Goal: Find specific page/section: Find specific page/section

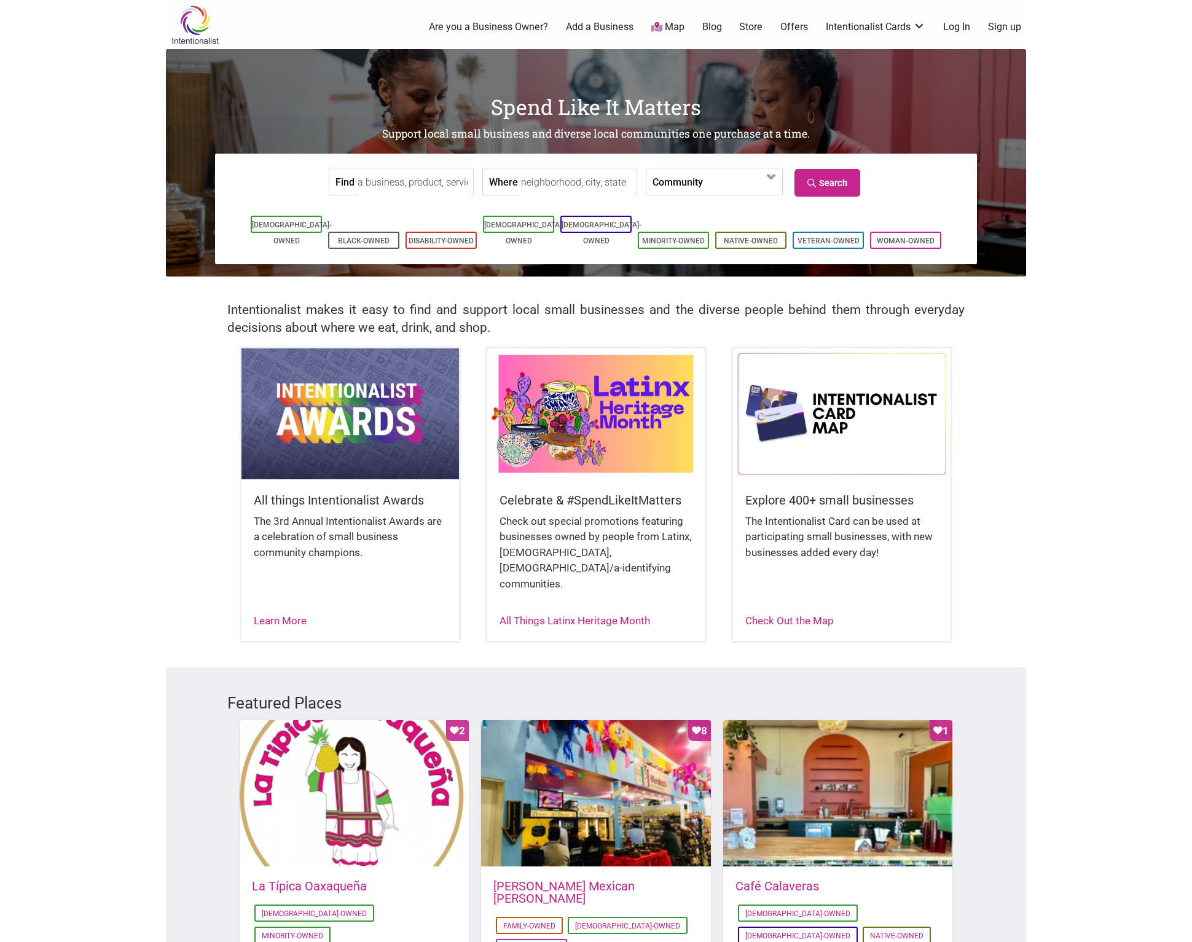
click at [671, 25] on link "Map" at bounding box center [667, 27] width 33 height 14
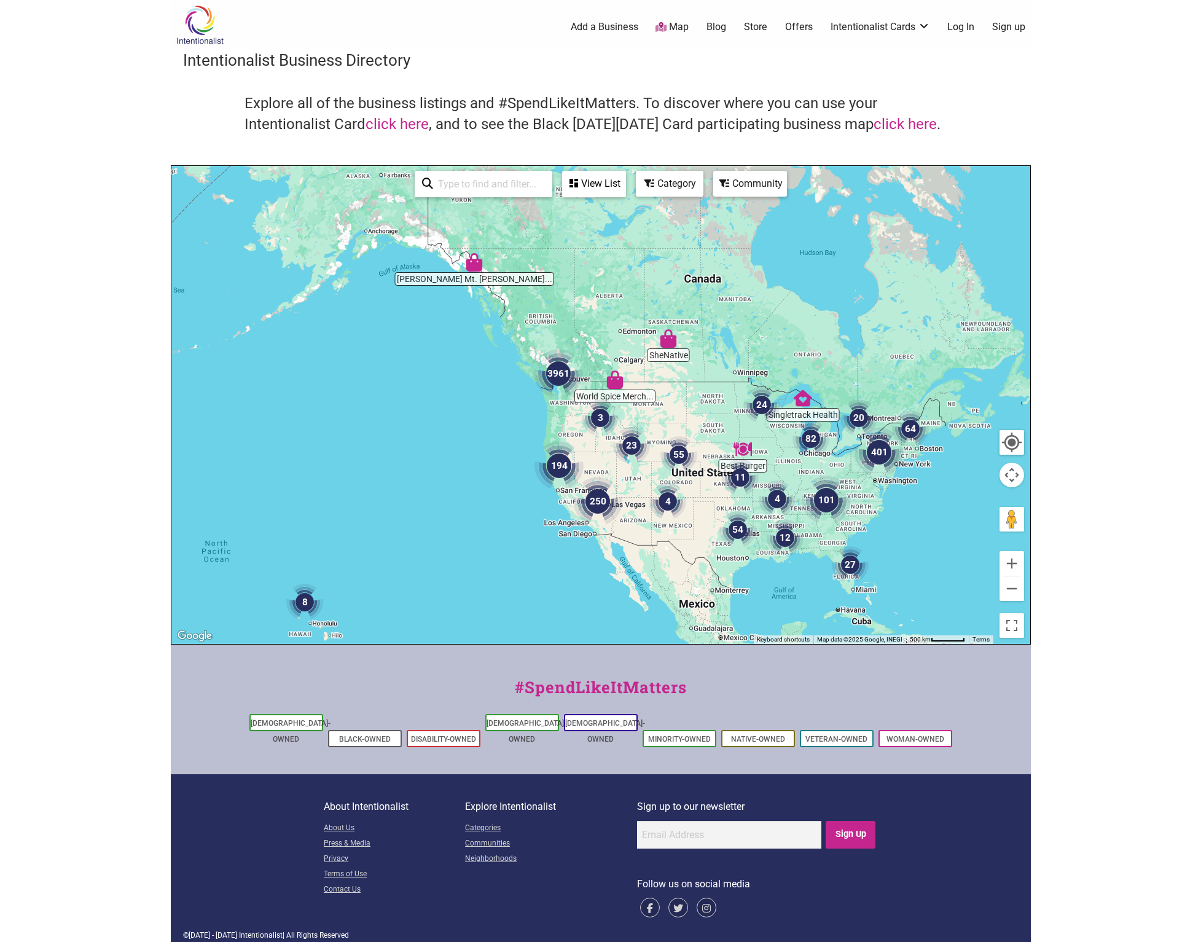
drag, startPoint x: 463, startPoint y: 307, endPoint x: 474, endPoint y: 359, distance: 54.0
click at [474, 359] on div at bounding box center [600, 405] width 859 height 478
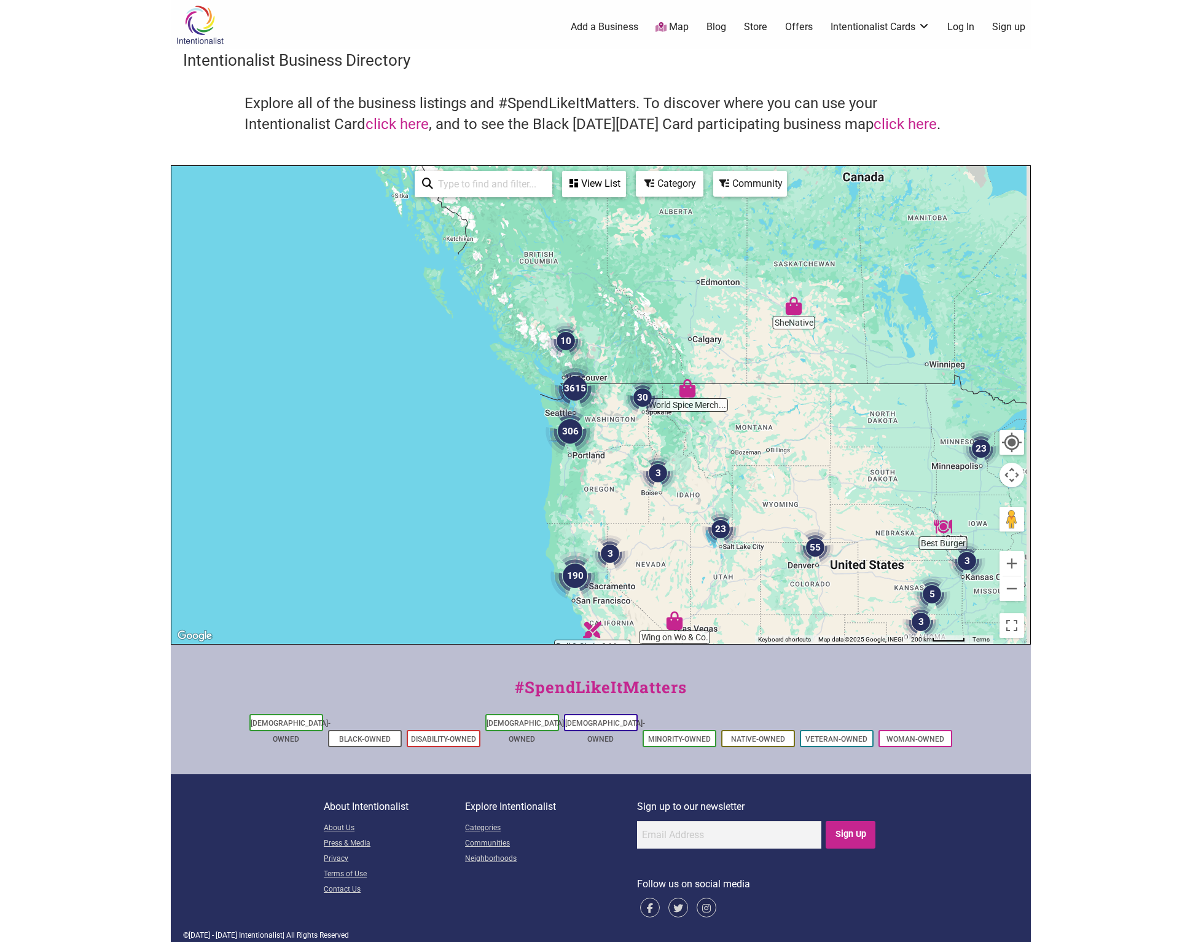
drag, startPoint x: 538, startPoint y: 367, endPoint x: 488, endPoint y: 366, distance: 49.8
click at [484, 368] on div at bounding box center [600, 405] width 859 height 478
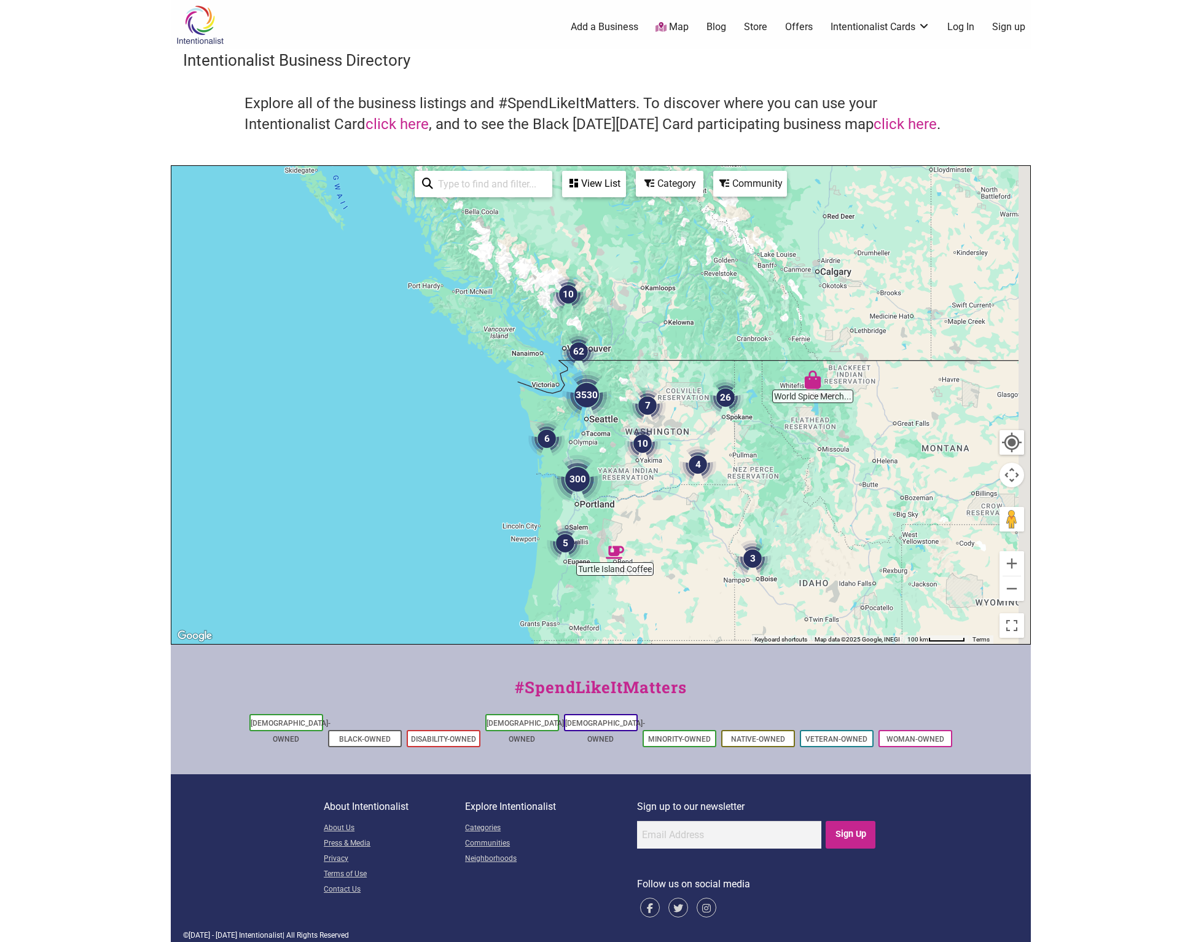
drag, startPoint x: 569, startPoint y: 423, endPoint x: 482, endPoint y: 374, distance: 99.3
click at [482, 374] on div at bounding box center [600, 405] width 859 height 478
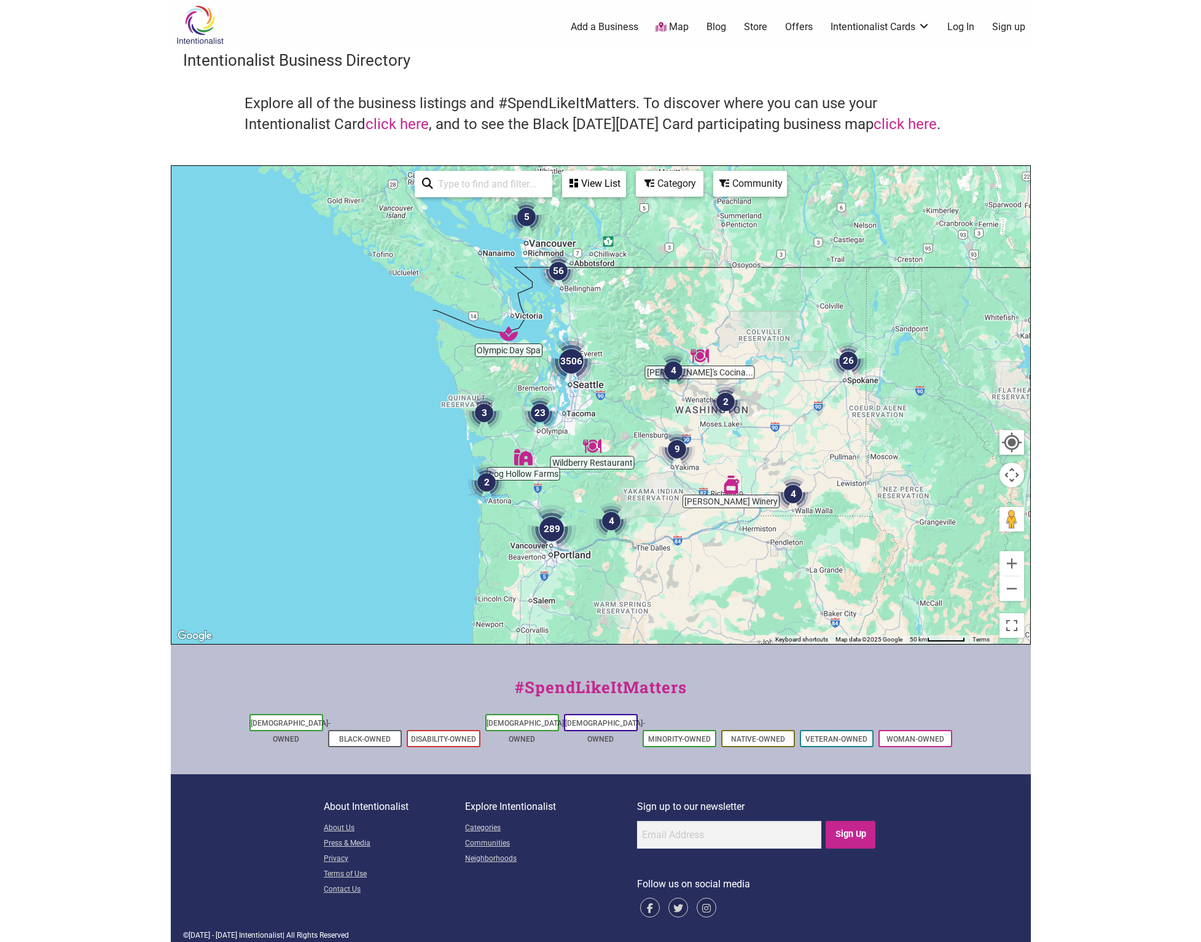
drag, startPoint x: 562, startPoint y: 425, endPoint x: 463, endPoint y: 370, distance: 113.3
click at [463, 370] on div at bounding box center [600, 405] width 859 height 478
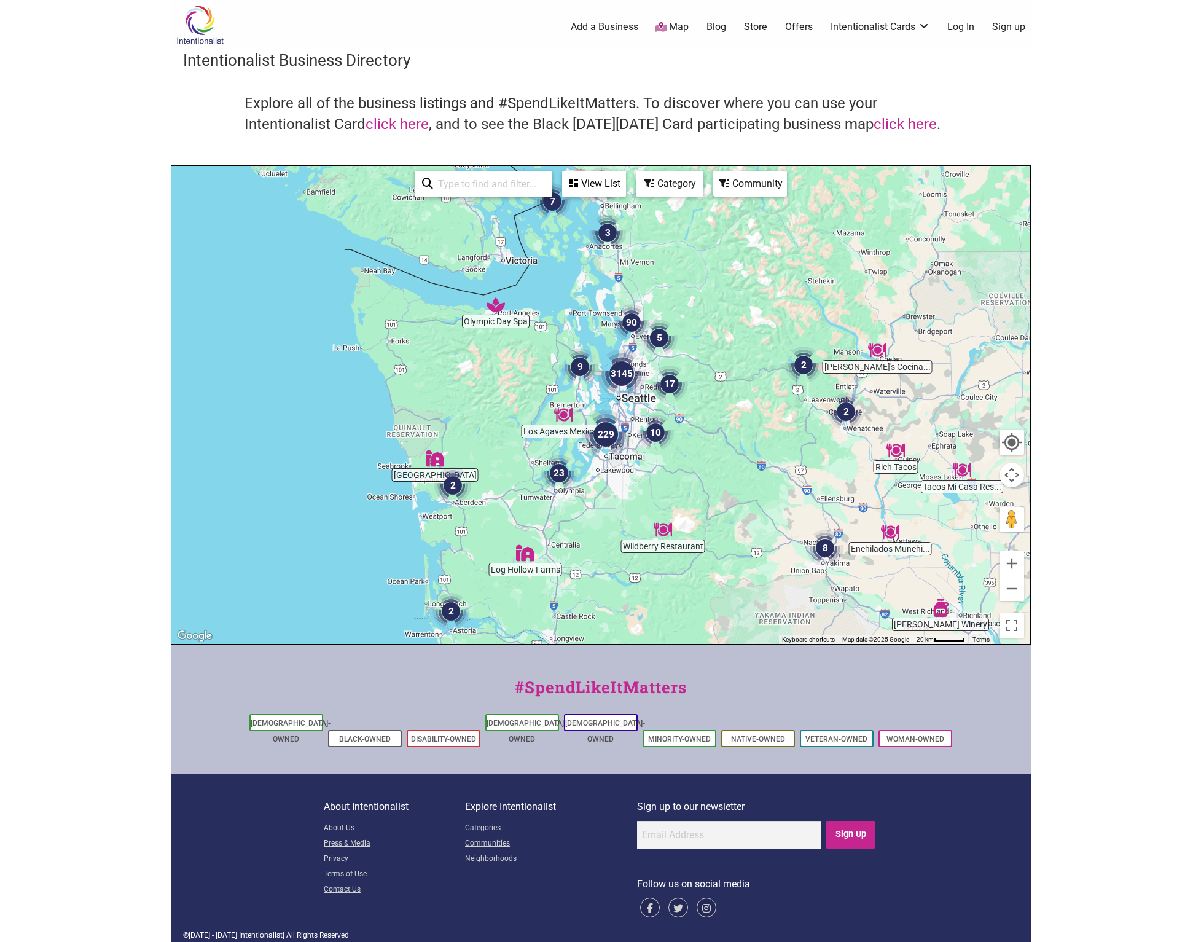
drag, startPoint x: 546, startPoint y: 354, endPoint x: 483, endPoint y: 354, distance: 63.3
click at [483, 354] on div at bounding box center [600, 405] width 859 height 478
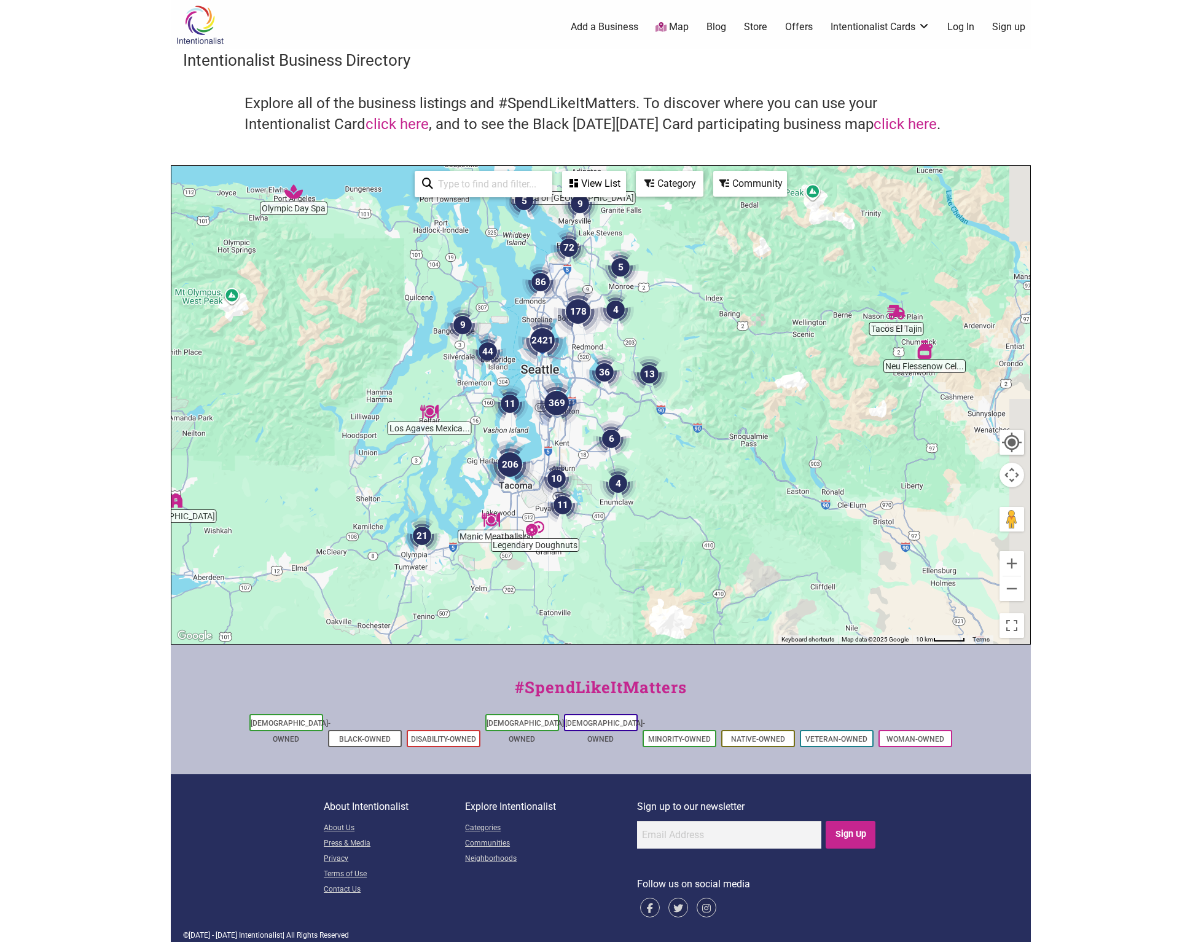
drag, startPoint x: 485, startPoint y: 469, endPoint x: 414, endPoint y: 388, distance: 108.4
click at [407, 388] on div at bounding box center [600, 405] width 859 height 478
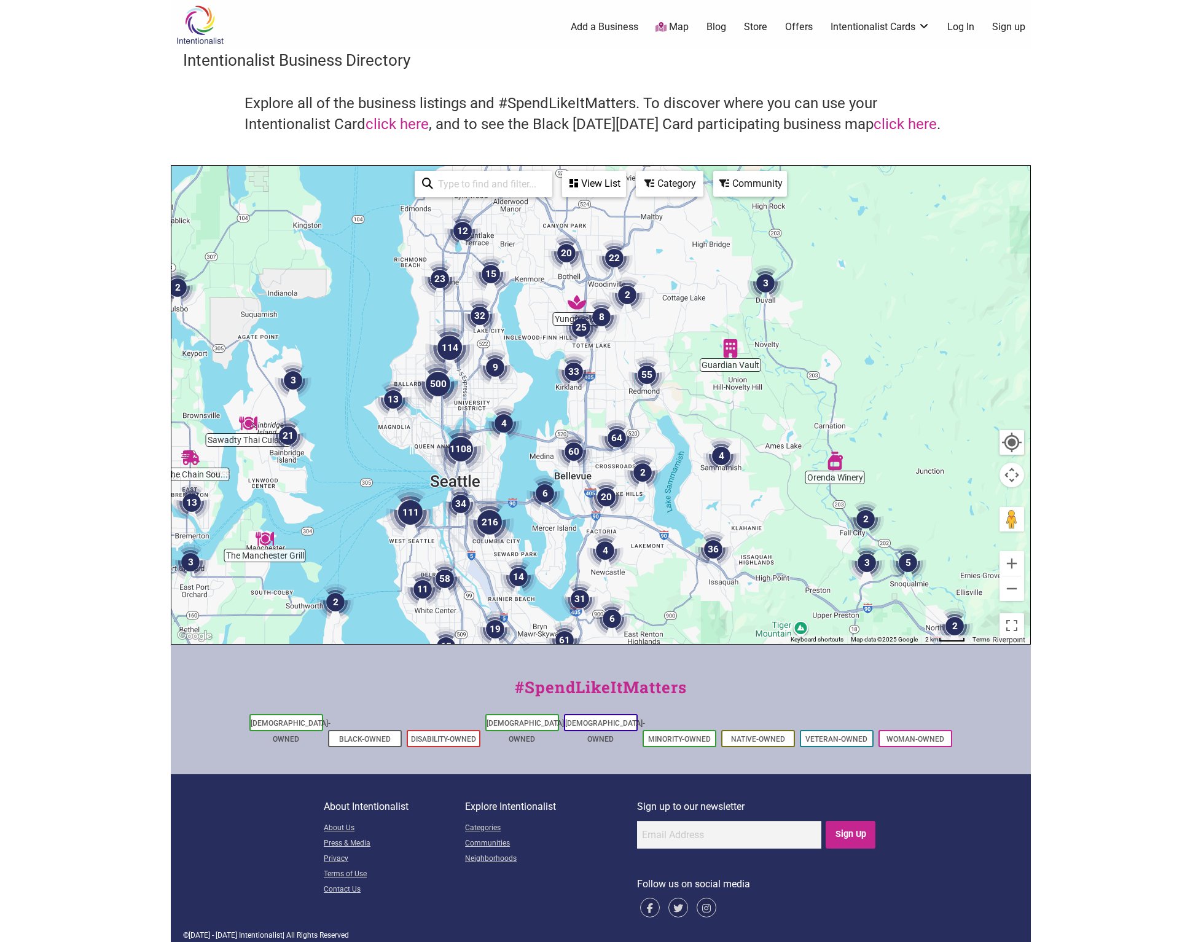
drag, startPoint x: 496, startPoint y: 339, endPoint x: 485, endPoint y: 402, distance: 64.2
click at [487, 402] on div at bounding box center [600, 405] width 859 height 478
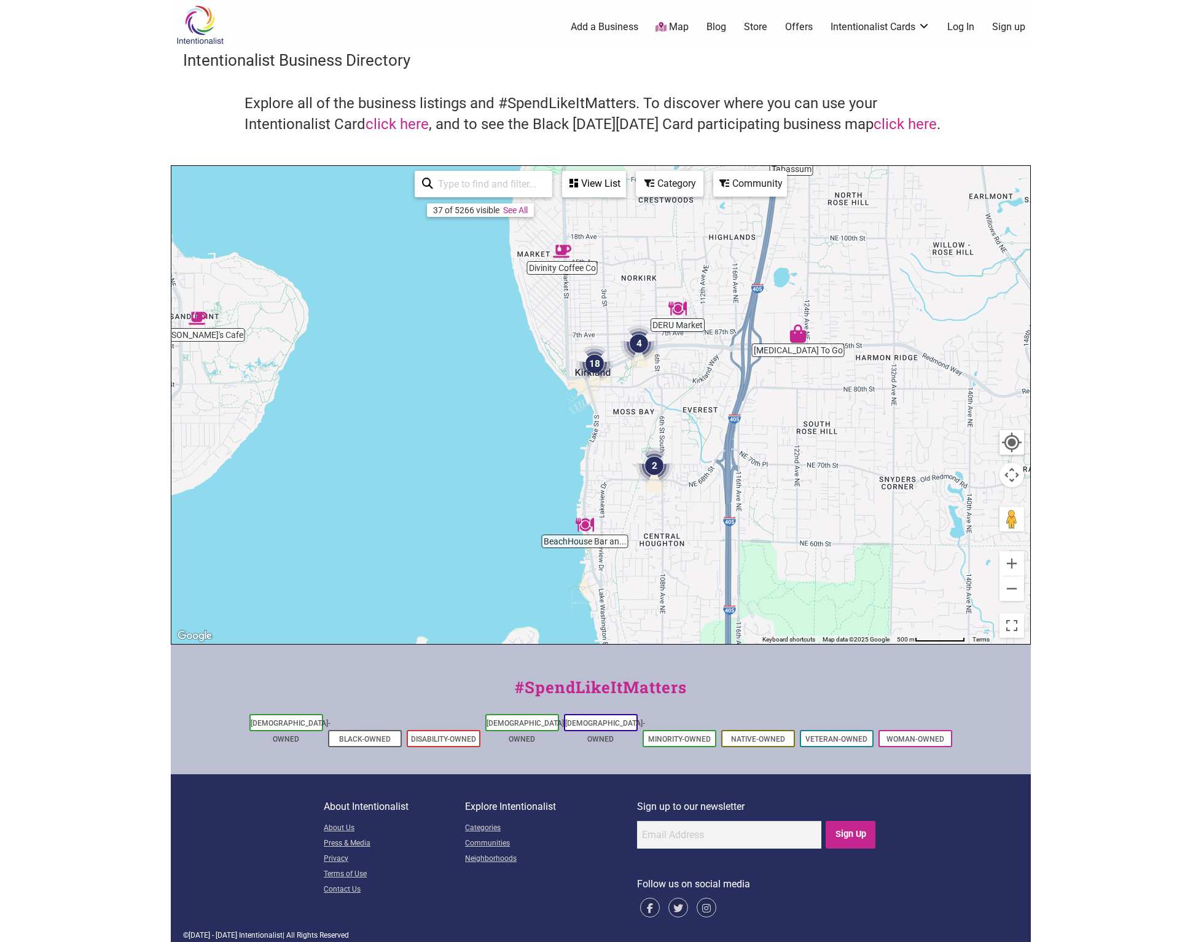
drag, startPoint x: 687, startPoint y: 434, endPoint x: 514, endPoint y: 353, distance: 190.7
click at [514, 353] on div at bounding box center [600, 405] width 859 height 478
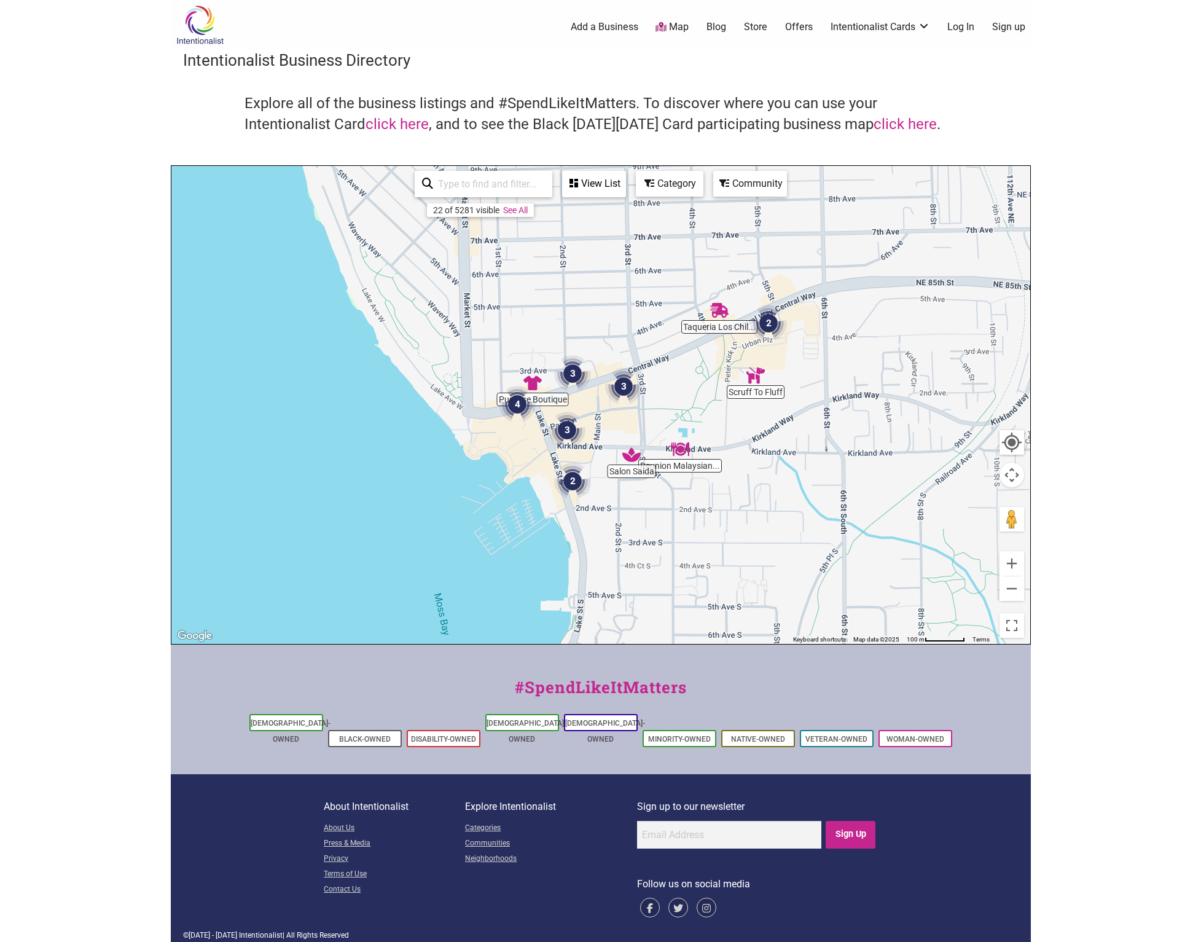
drag, startPoint x: 637, startPoint y: 412, endPoint x: 479, endPoint y: 316, distance: 185.0
click at [479, 316] on div at bounding box center [600, 405] width 859 height 478
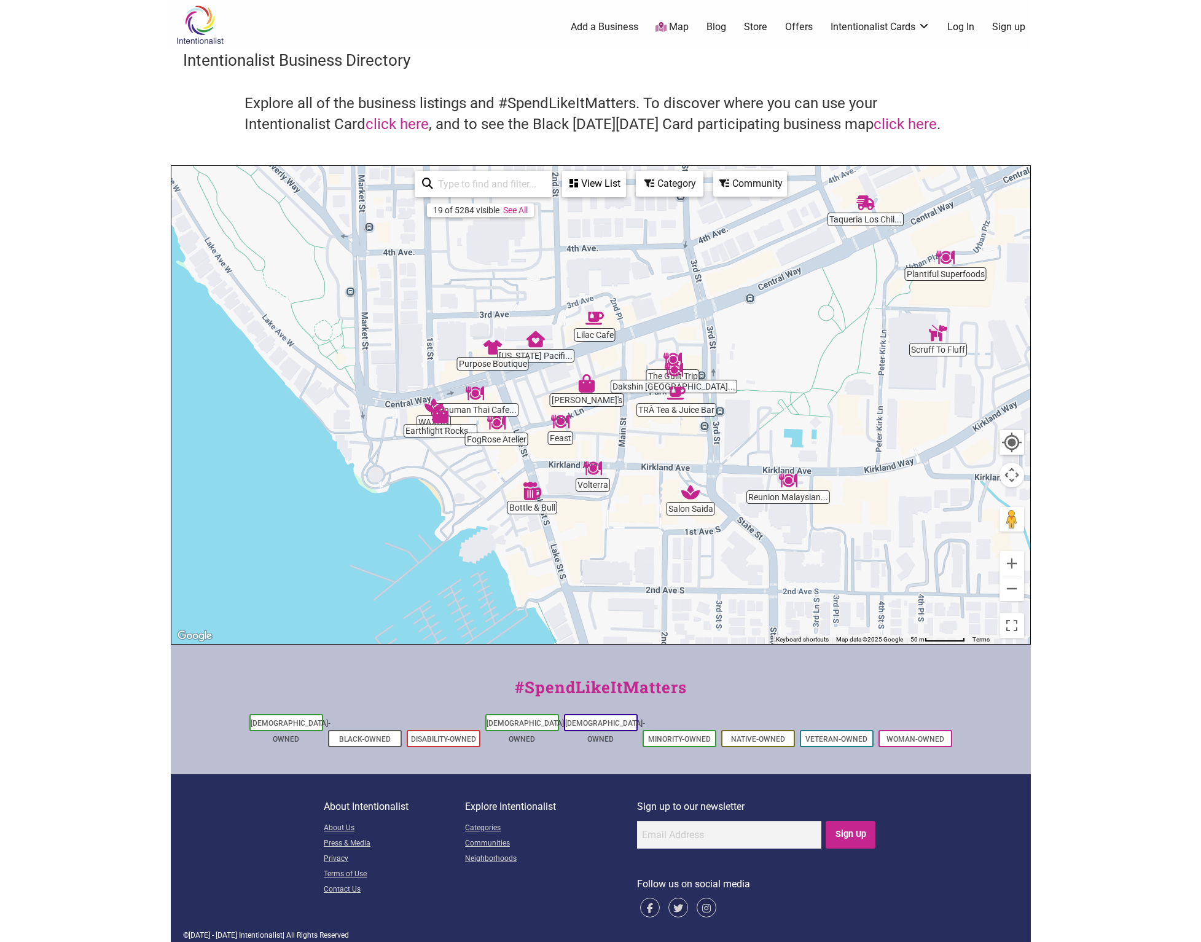
drag, startPoint x: 718, startPoint y: 334, endPoint x: 705, endPoint y: 251, distance: 84.5
click at [707, 253] on div at bounding box center [600, 405] width 859 height 478
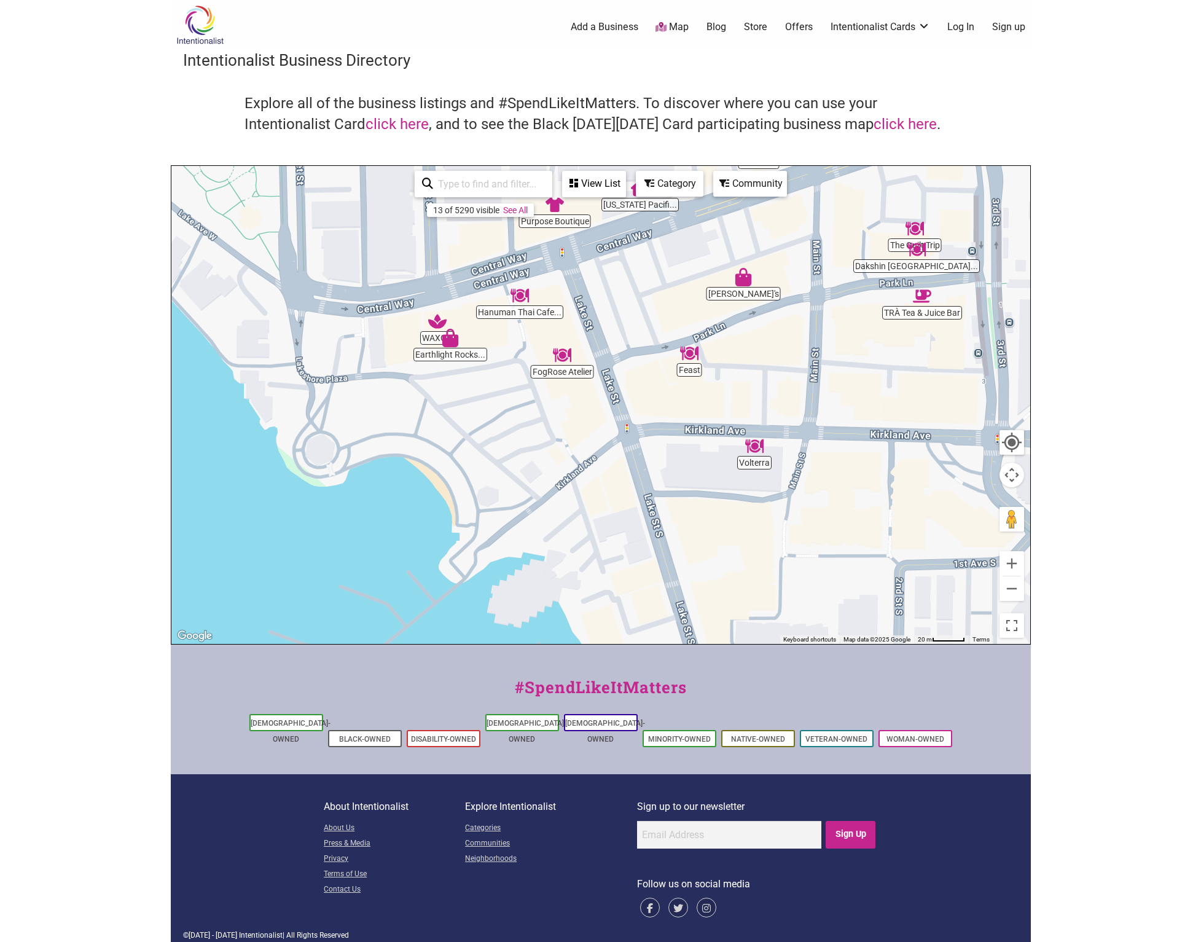
drag, startPoint x: 527, startPoint y: 450, endPoint x: 646, endPoint y: 275, distance: 212.0
click at [646, 275] on div at bounding box center [600, 405] width 859 height 478
click at [562, 372] on div at bounding box center [600, 405] width 859 height 478
click at [564, 354] on img "FogRose Atelier" at bounding box center [562, 355] width 18 height 18
